Goal: Transaction & Acquisition: Purchase product/service

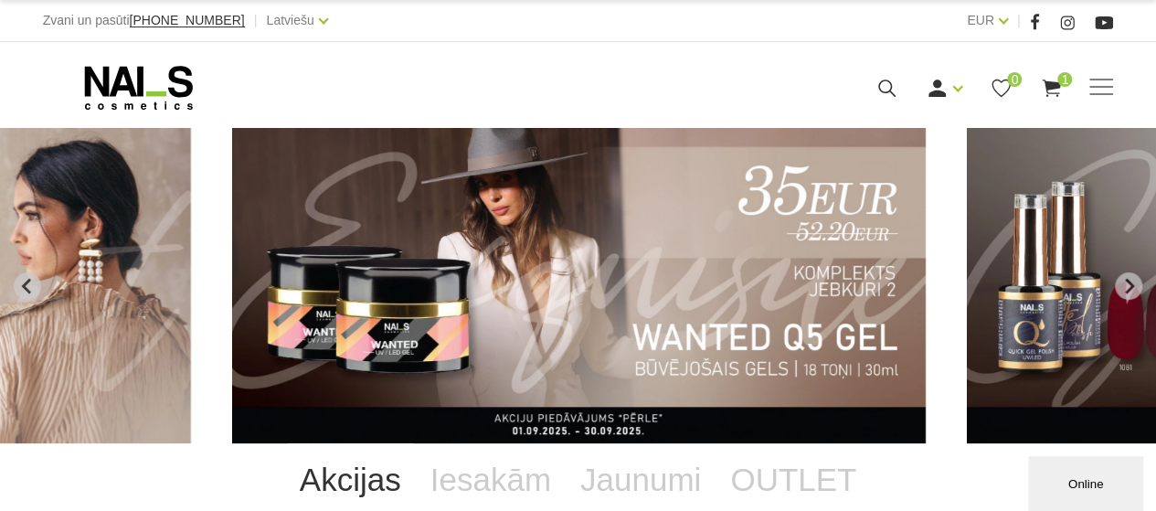
click at [453, 314] on img "3 of 12" at bounding box center [579, 285] width 694 height 315
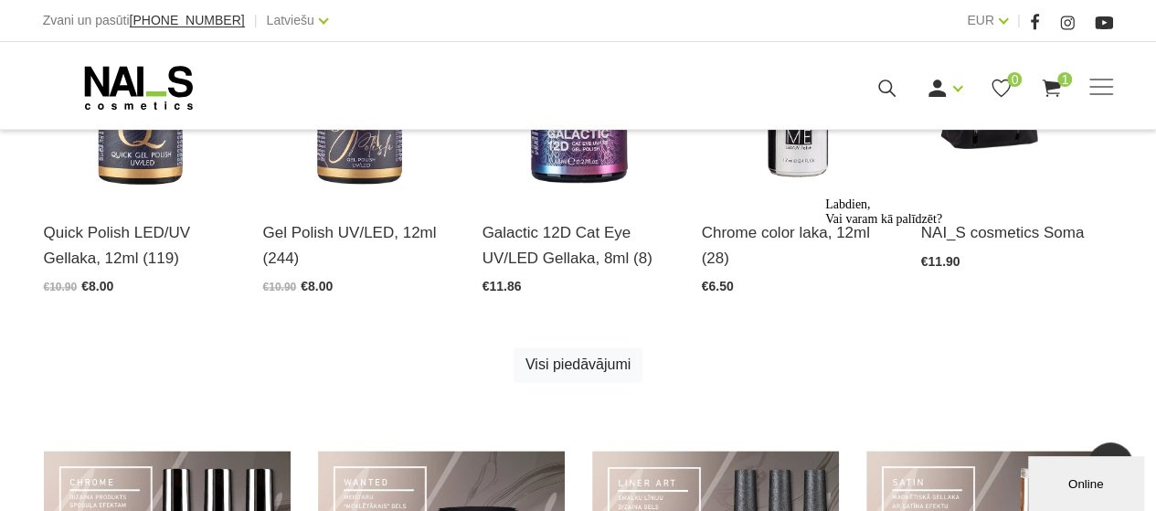
scroll to position [1066, 0]
click at [570, 369] on link "Visi piedāvājumi" at bounding box center [578, 364] width 129 height 35
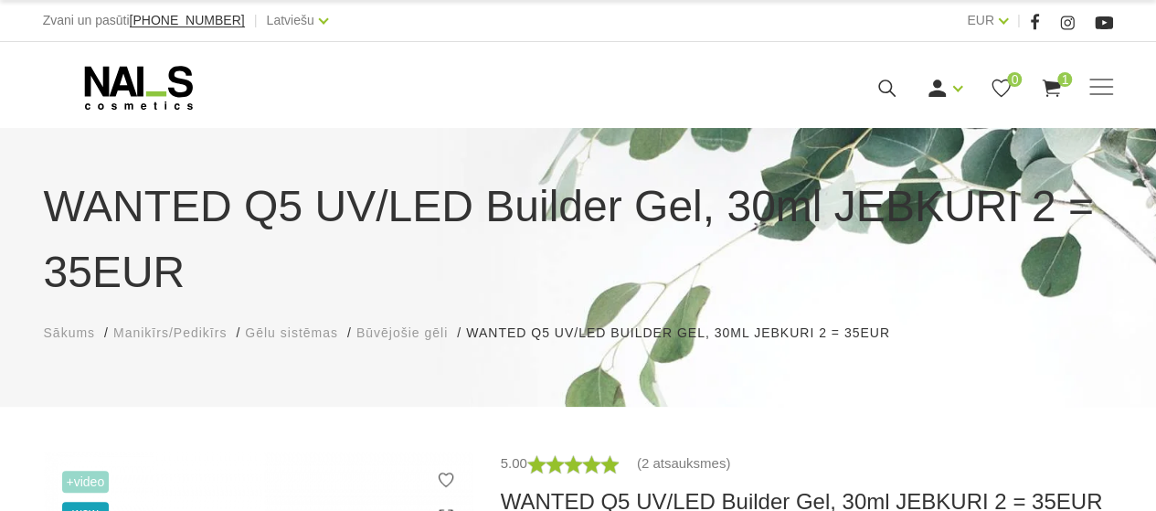
click at [1053, 85] on use at bounding box center [1052, 88] width 18 height 17
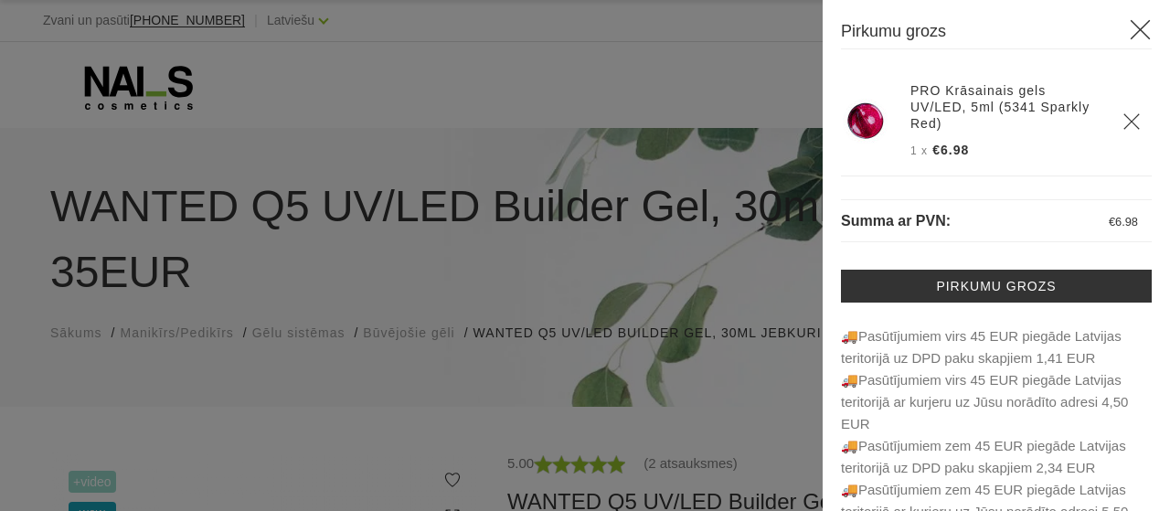
click at [725, 83] on div at bounding box center [585, 255] width 1170 height 511
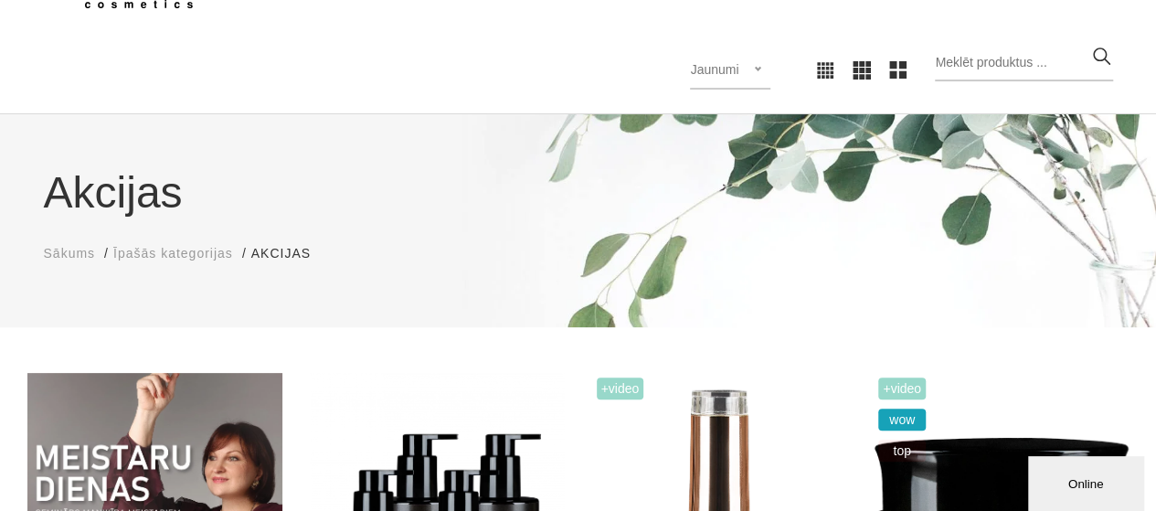
scroll to position [104, 0]
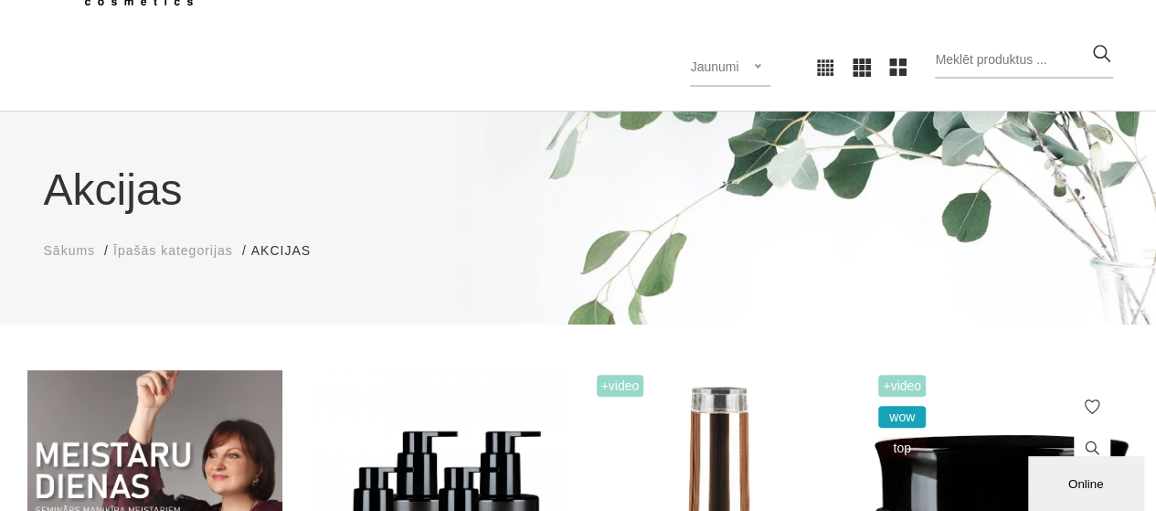
click at [914, 386] on span "+Video" at bounding box center [903, 386] width 48 height 22
click at [895, 391] on span "+Video" at bounding box center [903, 386] width 48 height 22
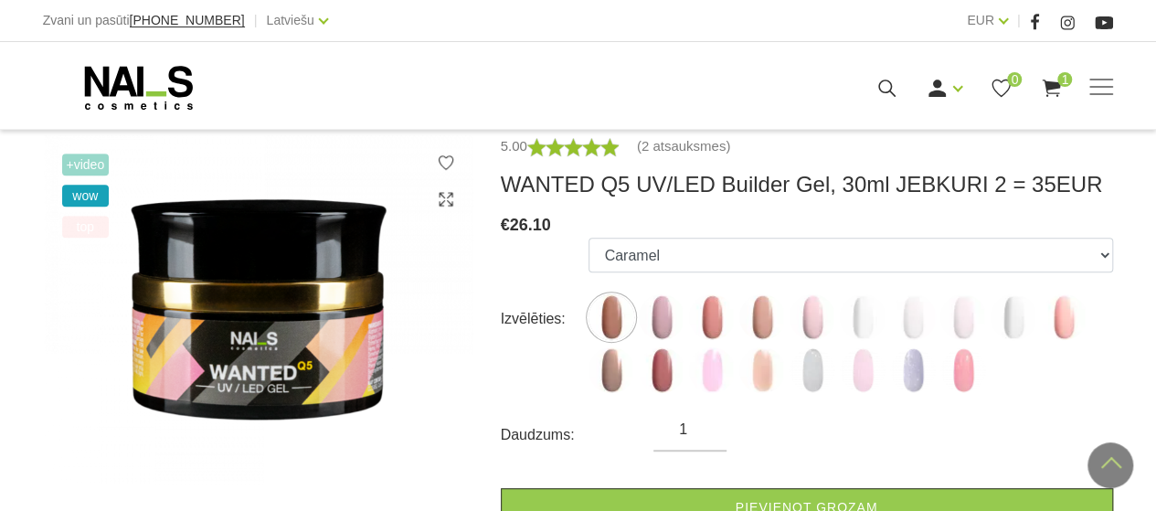
scroll to position [316, 0]
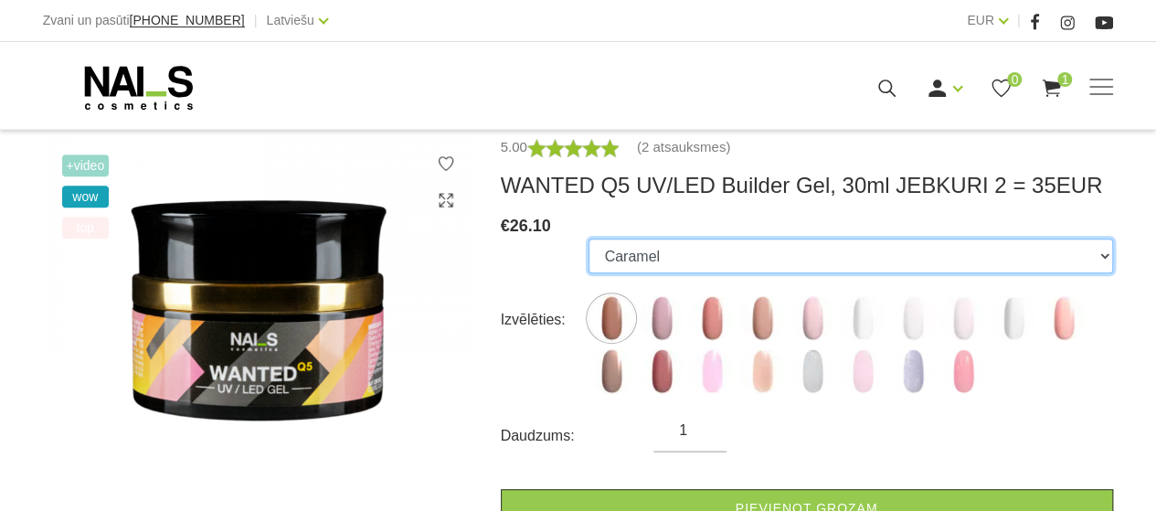
click at [1033, 250] on select "Caramel Nude Sparkle Mood Macchiato Dream Rose Premium Clear Pastel Porcelain B…" at bounding box center [851, 256] width 524 height 35
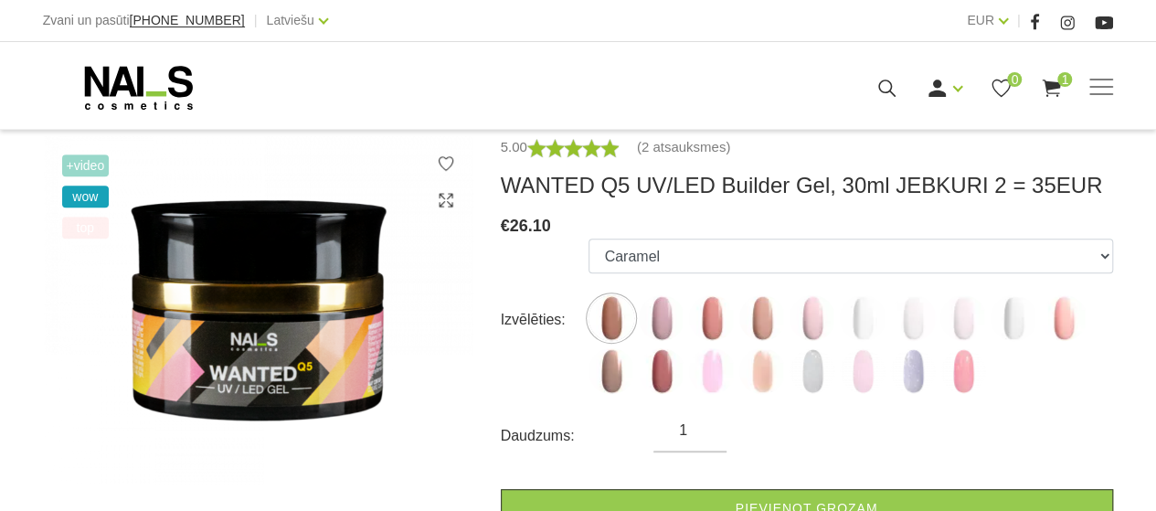
click at [441, 292] on img at bounding box center [259, 311] width 430 height 350
